Goal: Transaction & Acquisition: Book appointment/travel/reservation

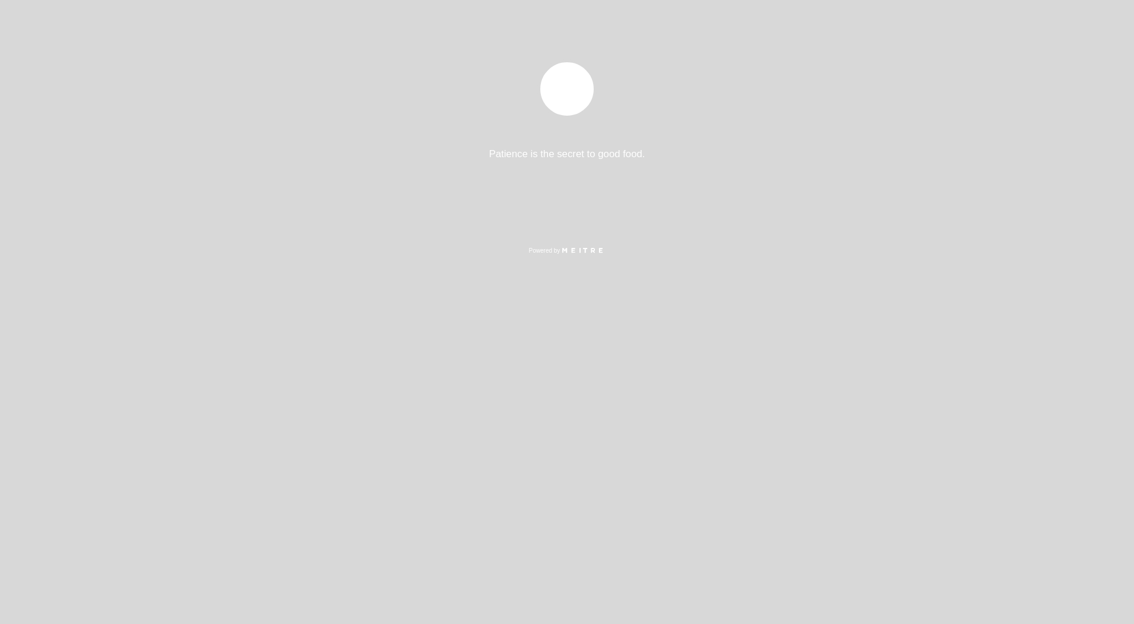
select select "es"
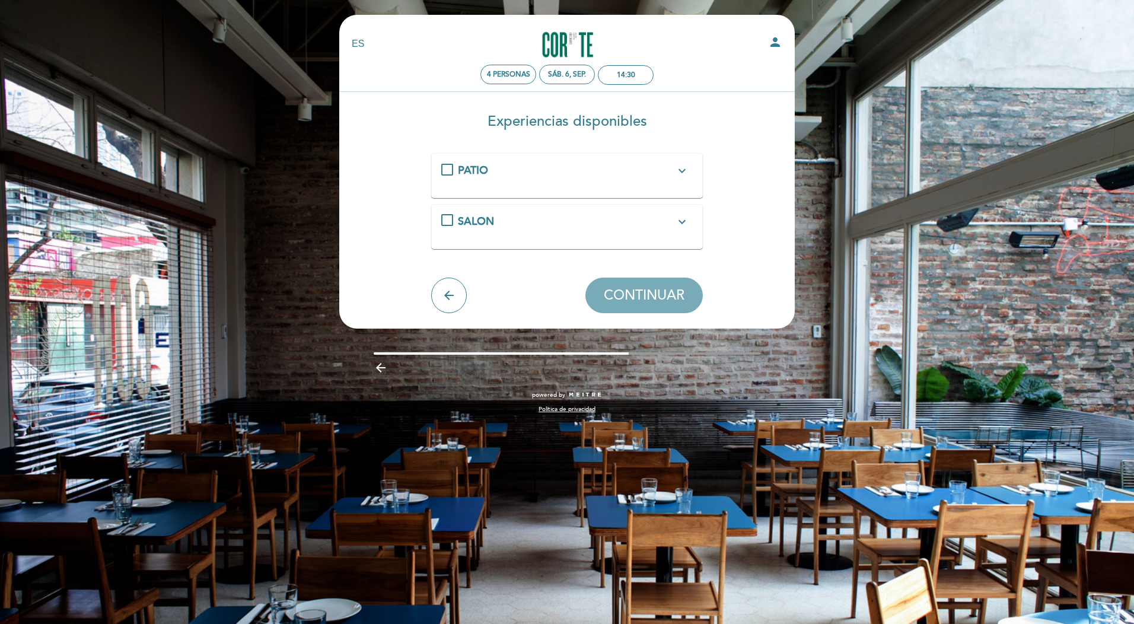
click at [686, 223] on icon "expand_more" at bounding box center [682, 222] width 14 height 14
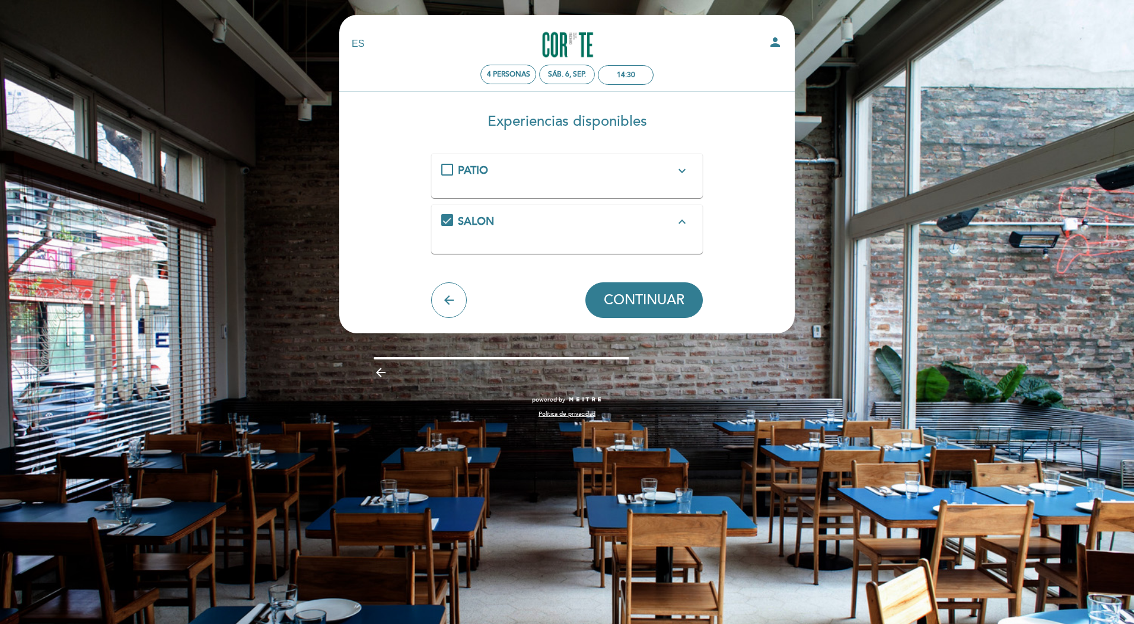
click at [682, 222] on icon "expand_less" at bounding box center [682, 222] width 14 height 14
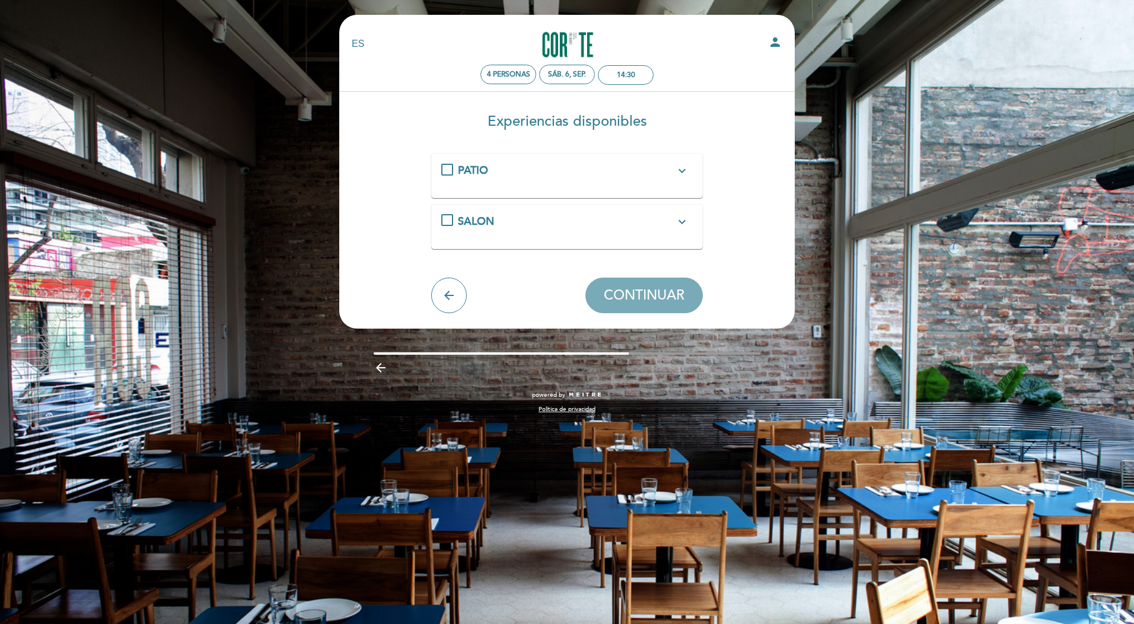
click at [686, 171] on icon "expand_more" at bounding box center [682, 171] width 14 height 14
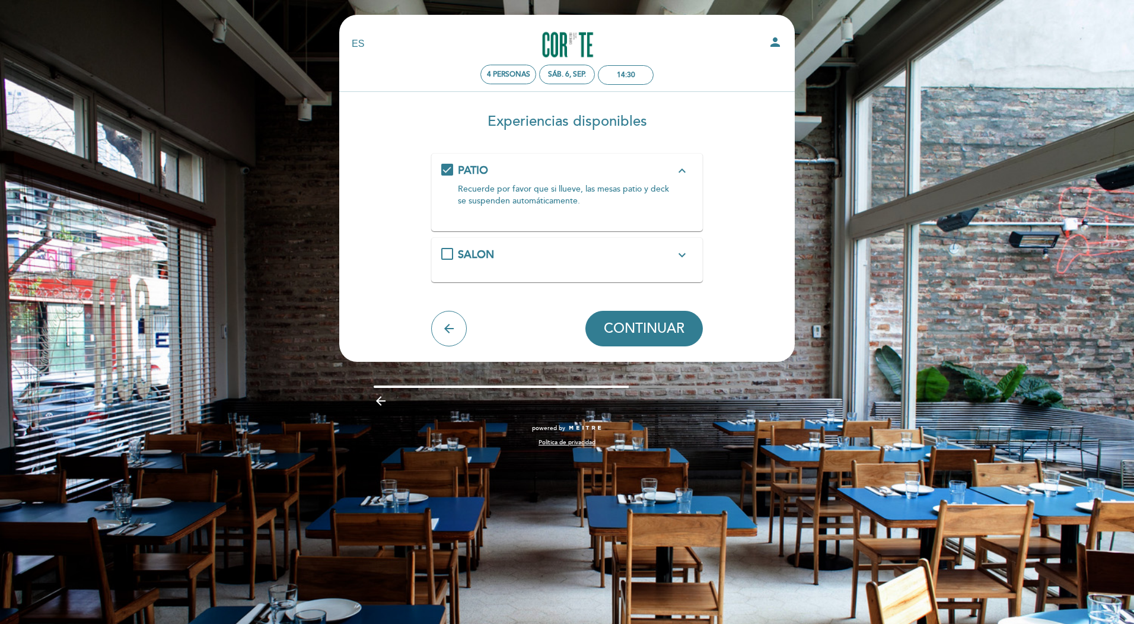
click at [686, 171] on icon "expand_less" at bounding box center [682, 171] width 14 height 14
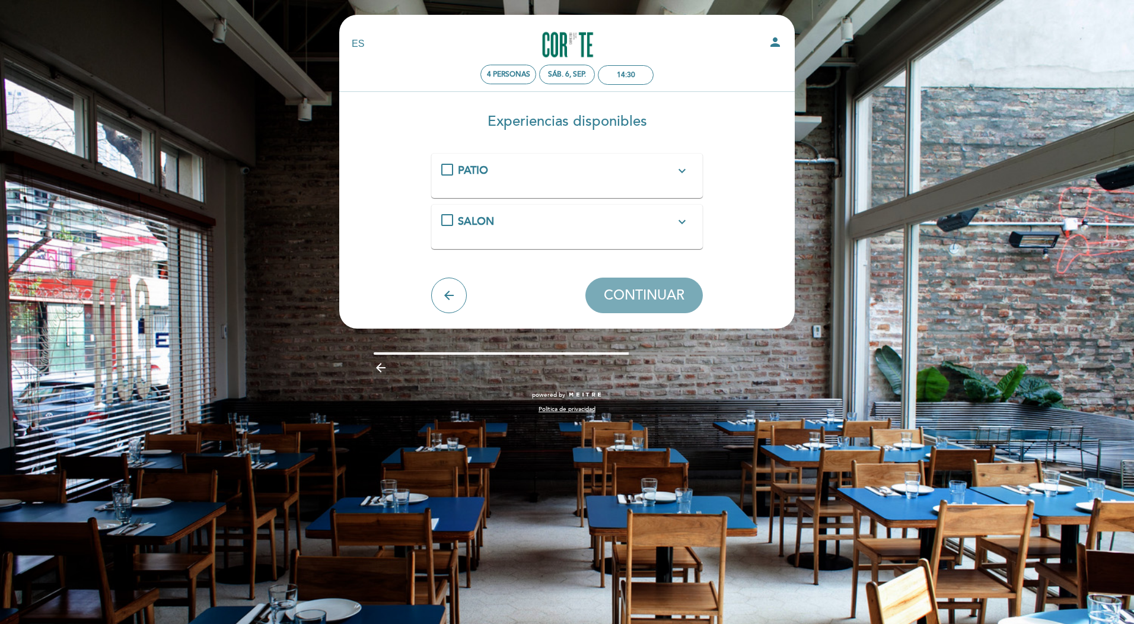
click at [683, 164] on icon "expand_more" at bounding box center [682, 171] width 14 height 14
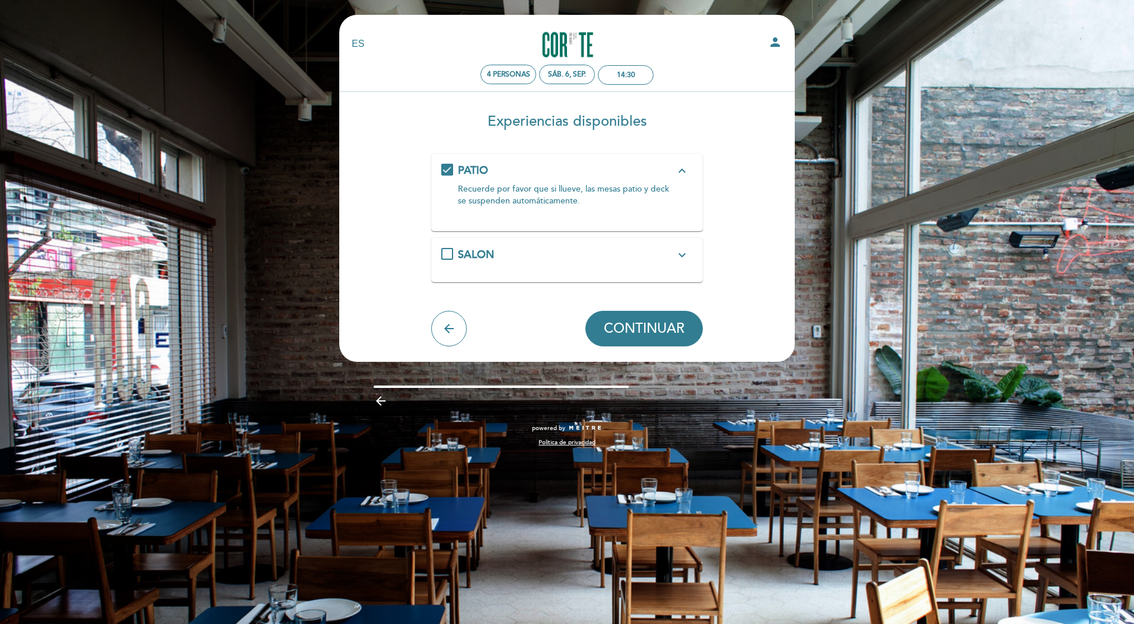
click at [453, 173] on div "PATIO expand_less Recuerde por favor que si llueve, las mesas patio y deck se s…" at bounding box center [567, 187] width 252 height 49
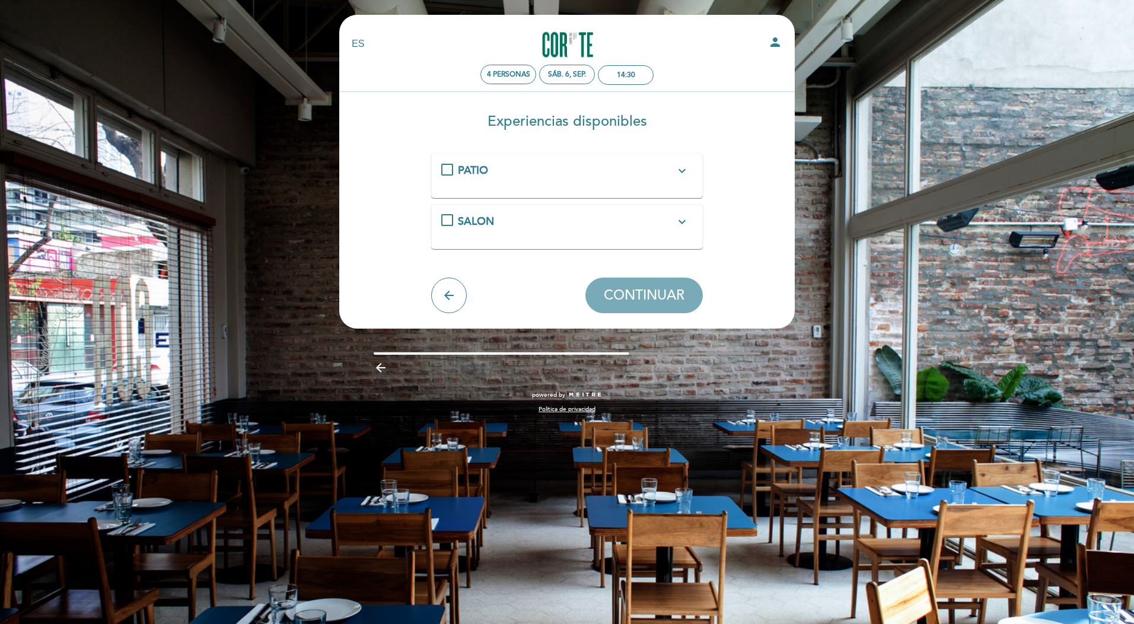
click at [443, 220] on div "SALON expand_more" at bounding box center [567, 221] width 252 height 15
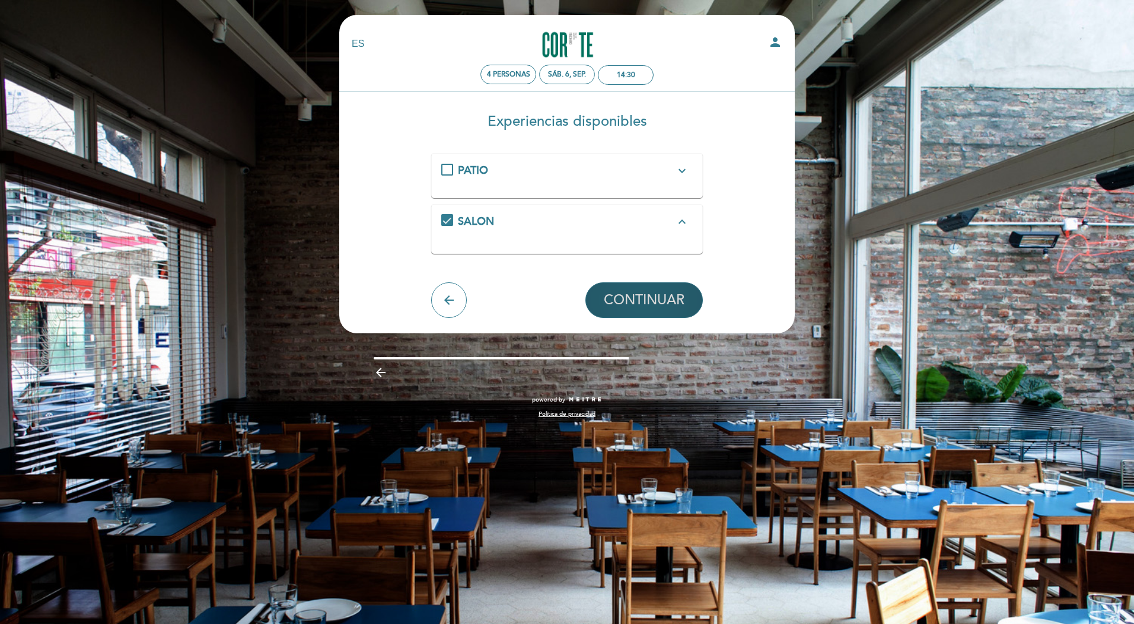
click at [635, 294] on span "CONTINUAR" at bounding box center [644, 300] width 81 height 17
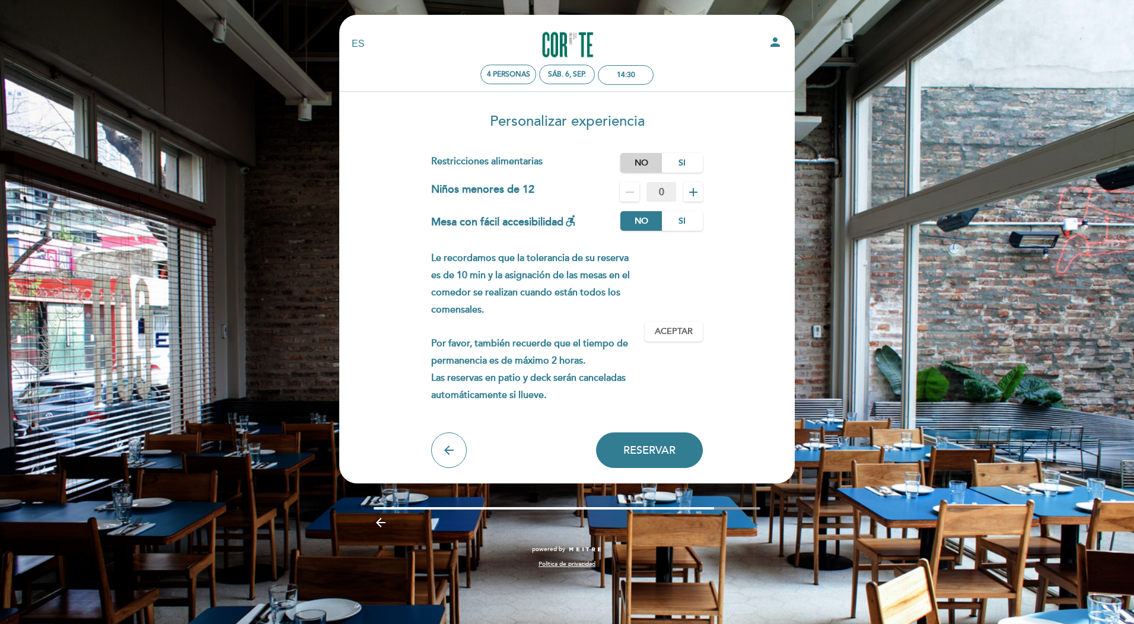
click at [639, 169] on label "No" at bounding box center [642, 163] width 42 height 20
click at [667, 326] on span "Aceptar" at bounding box center [674, 332] width 38 height 12
click at [648, 451] on span "Reservar" at bounding box center [649, 450] width 52 height 13
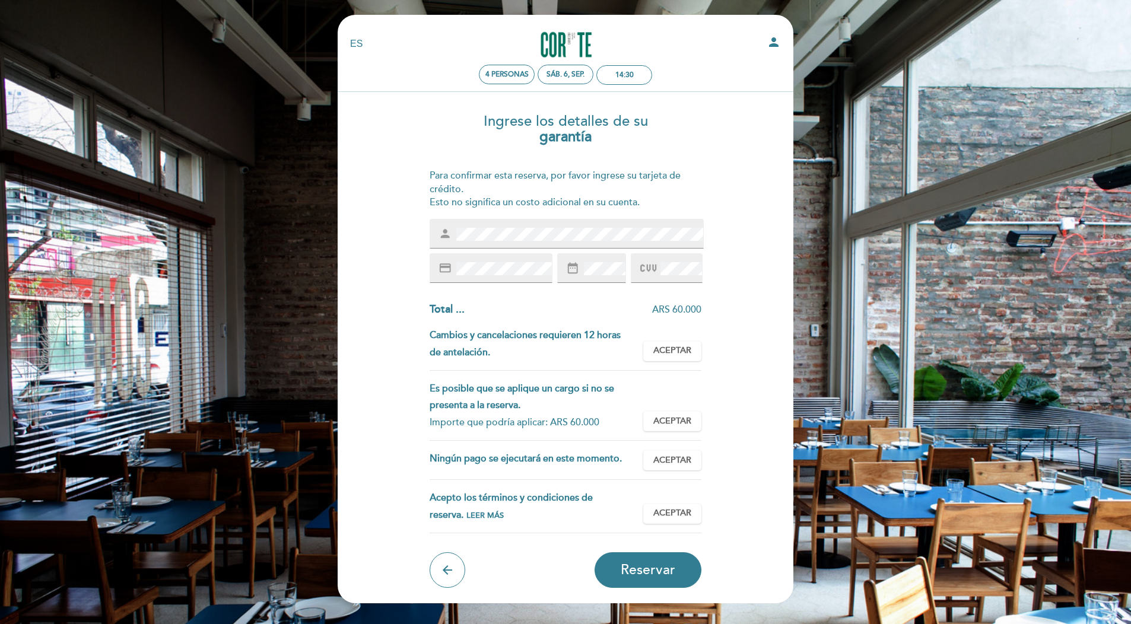
scroll to position [59, 0]
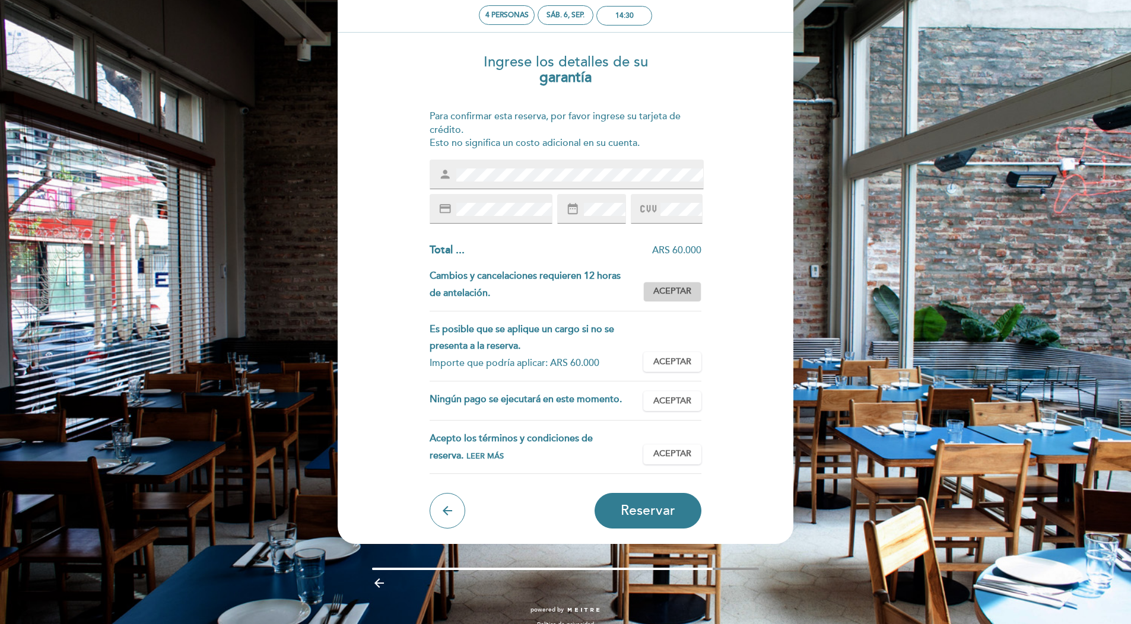
click at [670, 287] on span "Aceptar" at bounding box center [672, 291] width 38 height 12
click at [668, 362] on span "Aceptar" at bounding box center [672, 362] width 38 height 12
click at [660, 404] on span "Aceptar" at bounding box center [672, 401] width 38 height 12
click at [662, 446] on button "Aceptar Aceptado" at bounding box center [672, 454] width 58 height 20
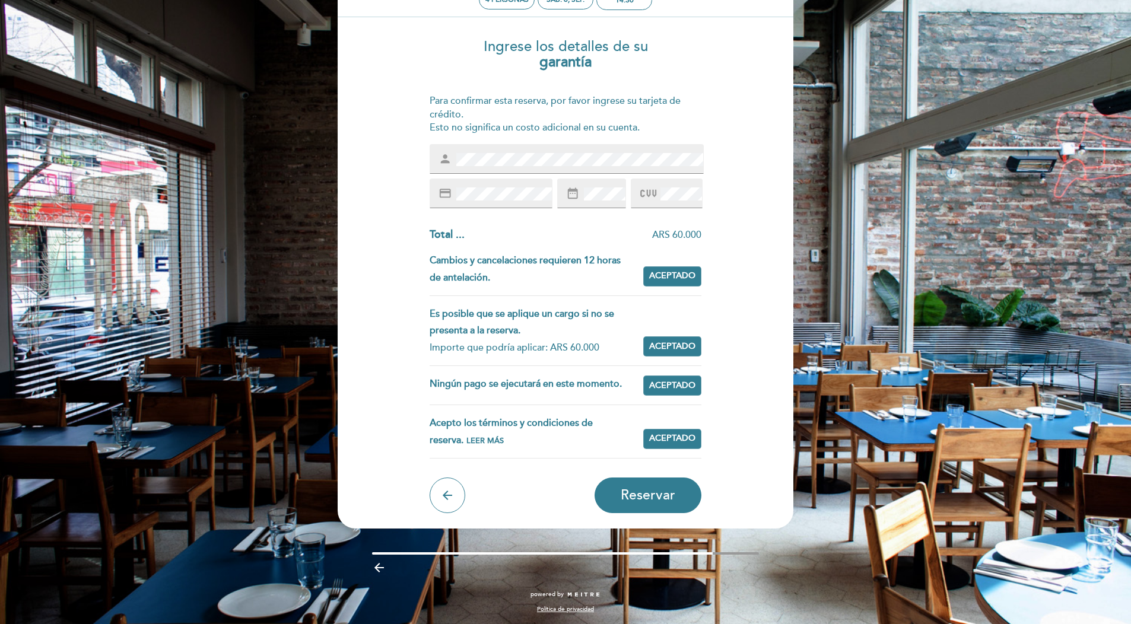
scroll to position [76, 0]
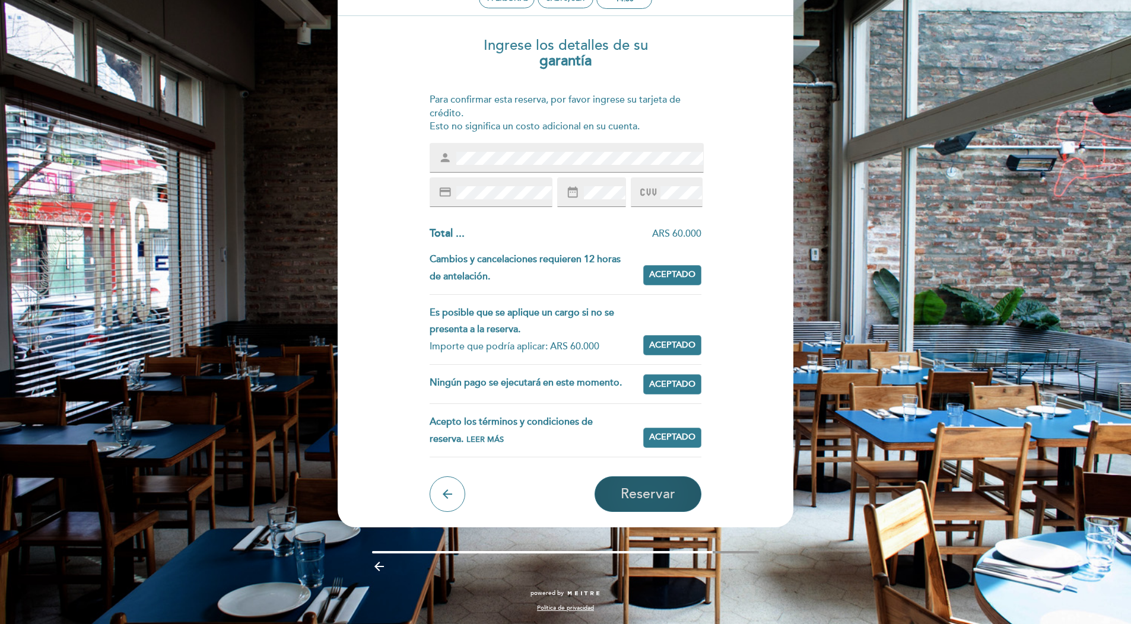
click at [660, 498] on span "Reservar" at bounding box center [648, 494] width 55 height 17
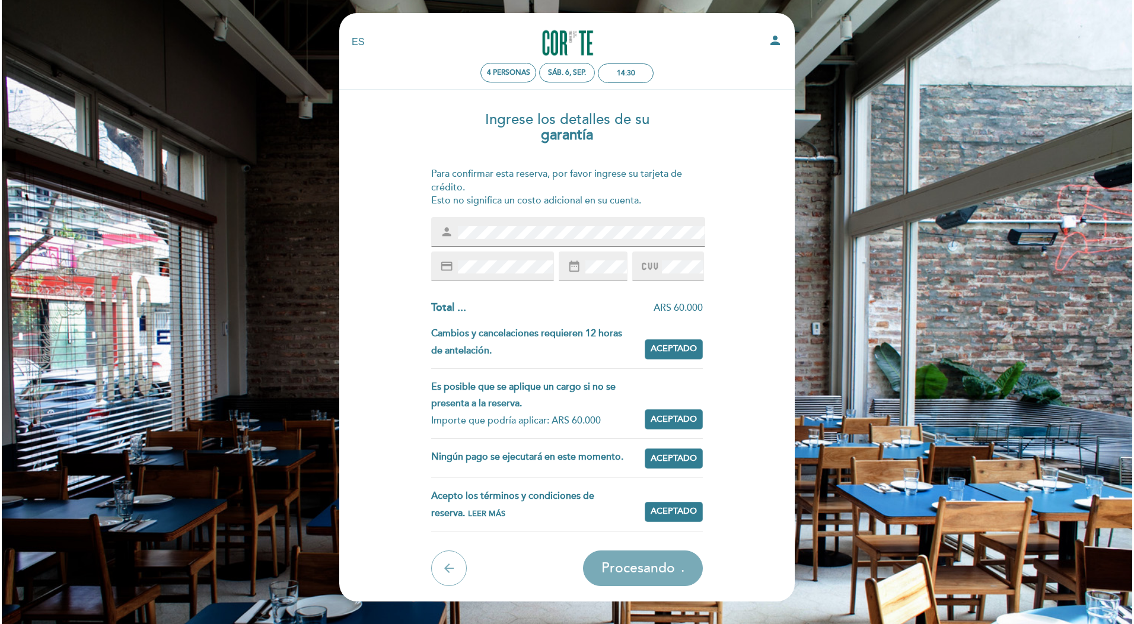
scroll to position [0, 0]
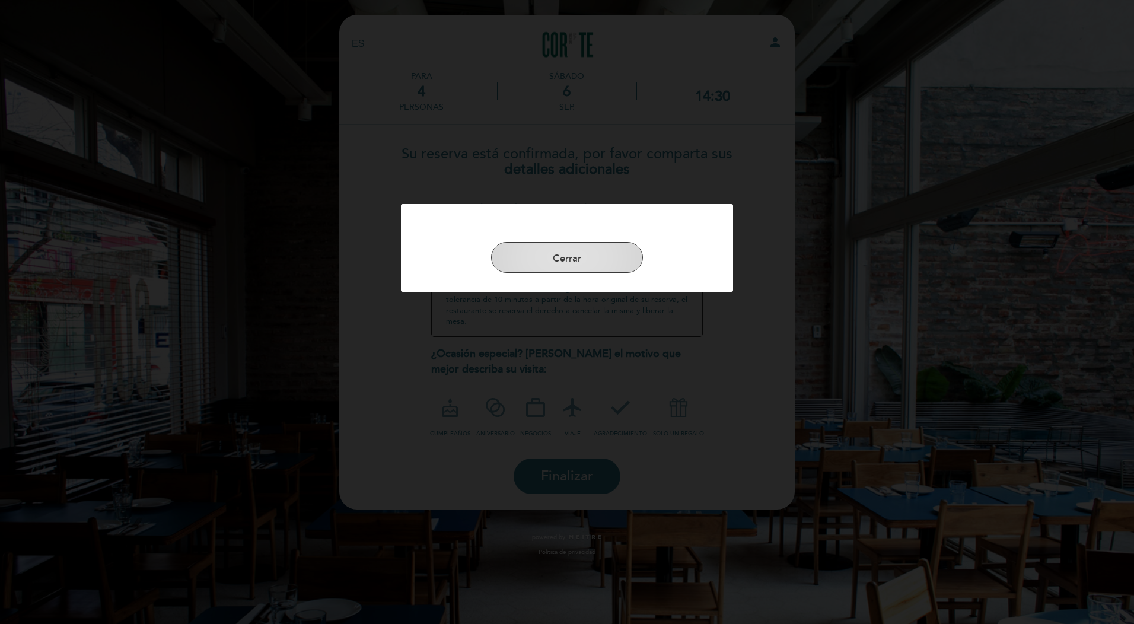
click at [591, 255] on button "Cerrar" at bounding box center [567, 257] width 152 height 31
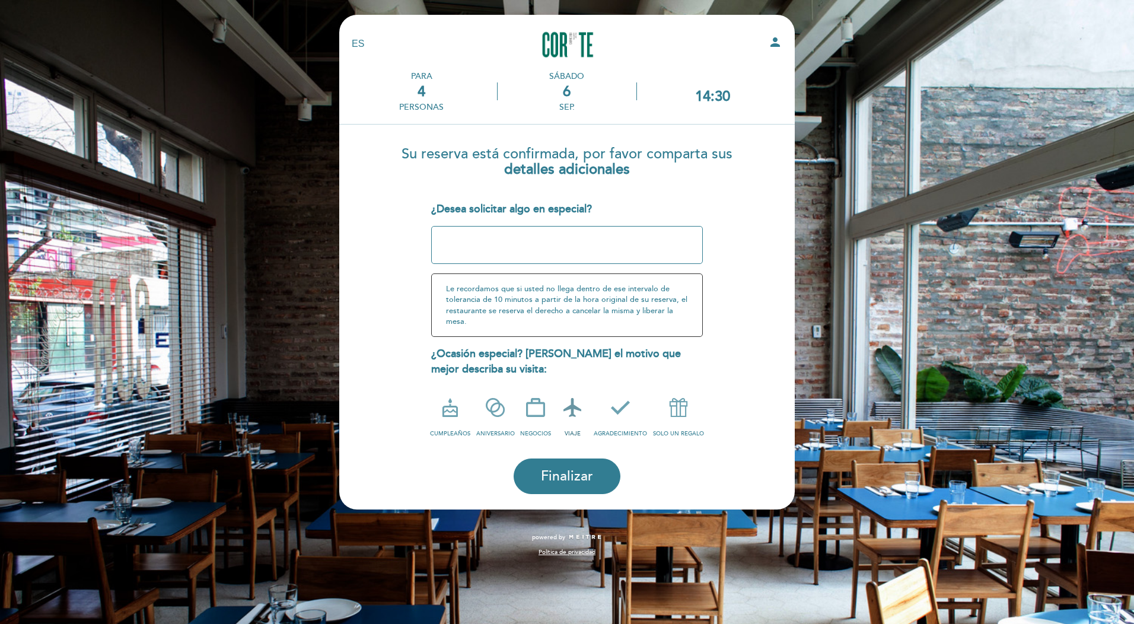
click at [575, 411] on icon at bounding box center [572, 407] width 31 height 31
click at [572, 473] on span "Finalizar" at bounding box center [567, 476] width 52 height 17
